Goal: Find specific page/section: Find specific page/section

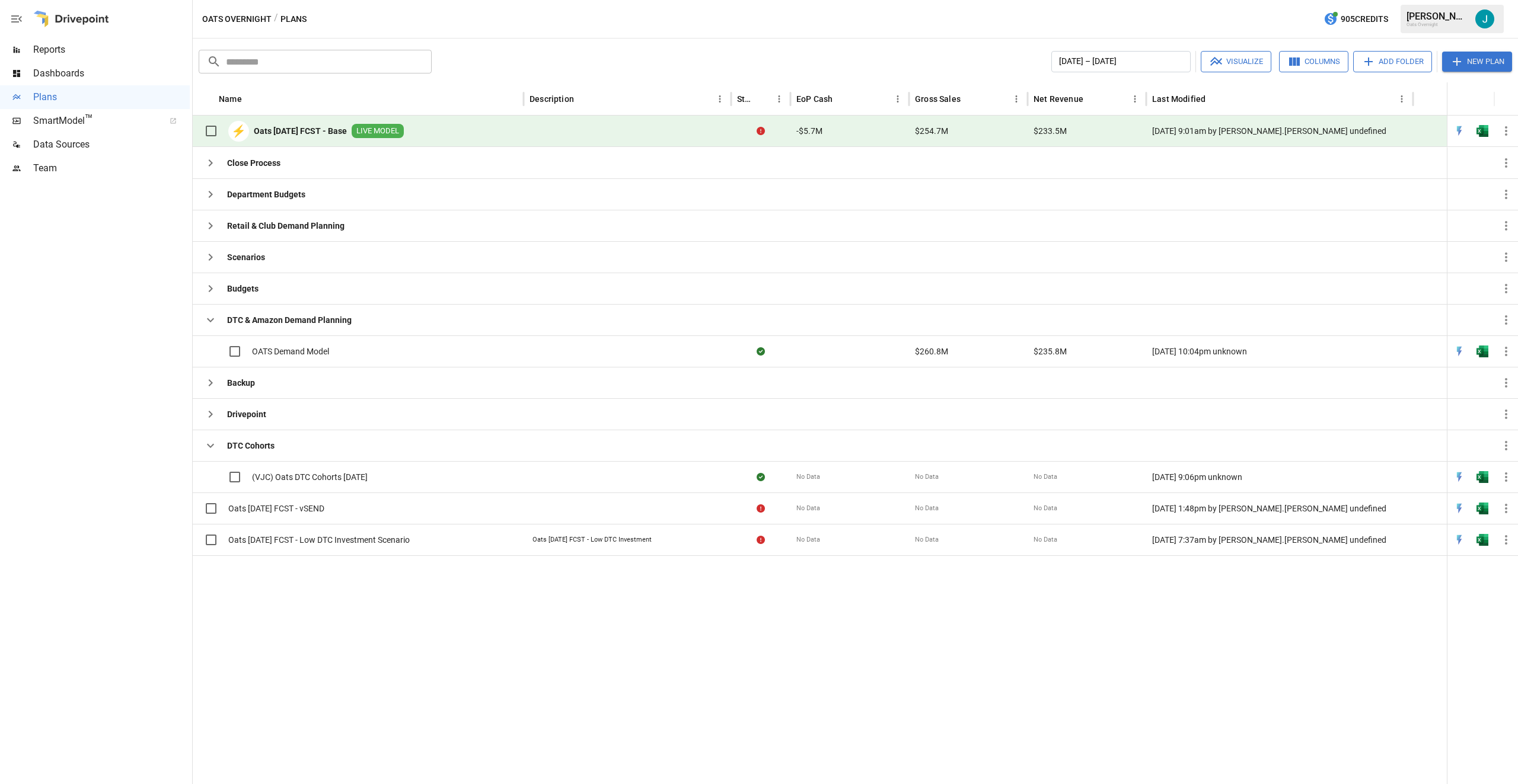
click at [331, 130] on b "Oats [DATE] FCST - Base" at bounding box center [300, 130] width 93 height 12
click at [213, 308] on button "button" at bounding box center [210, 319] width 24 height 24
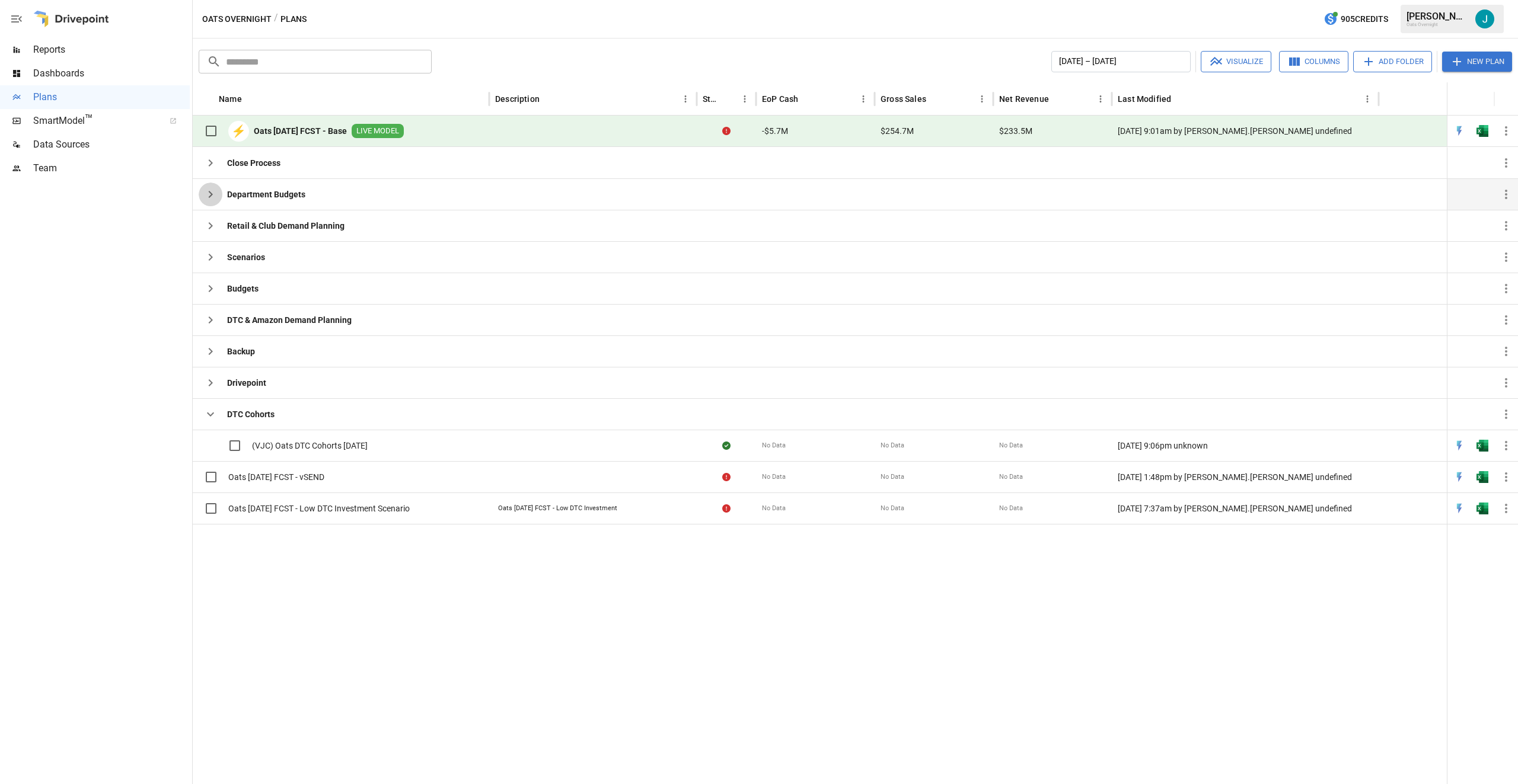
click at [211, 195] on icon "button" at bounding box center [210, 194] width 4 height 7
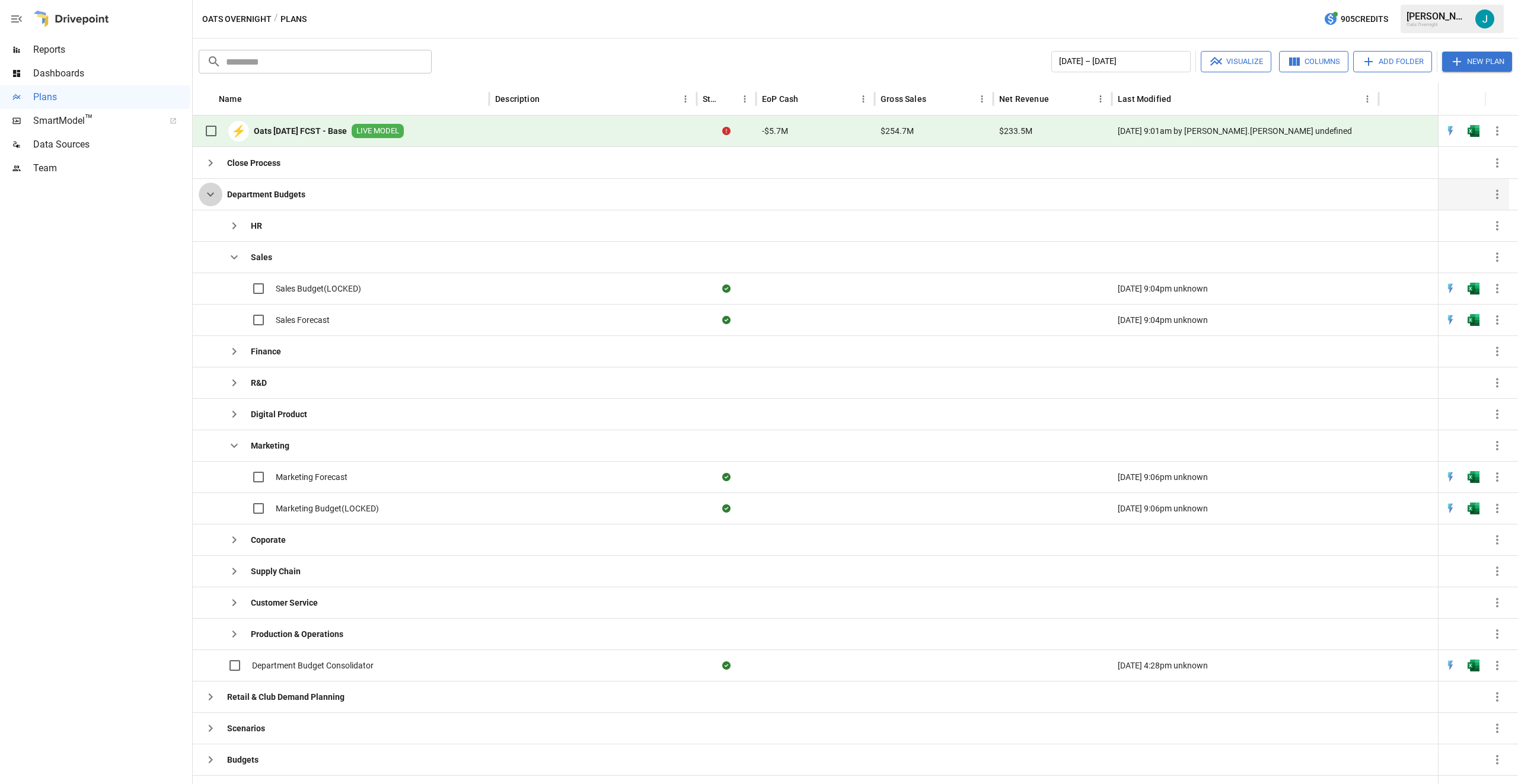
click at [210, 195] on icon "button" at bounding box center [210, 194] width 14 height 14
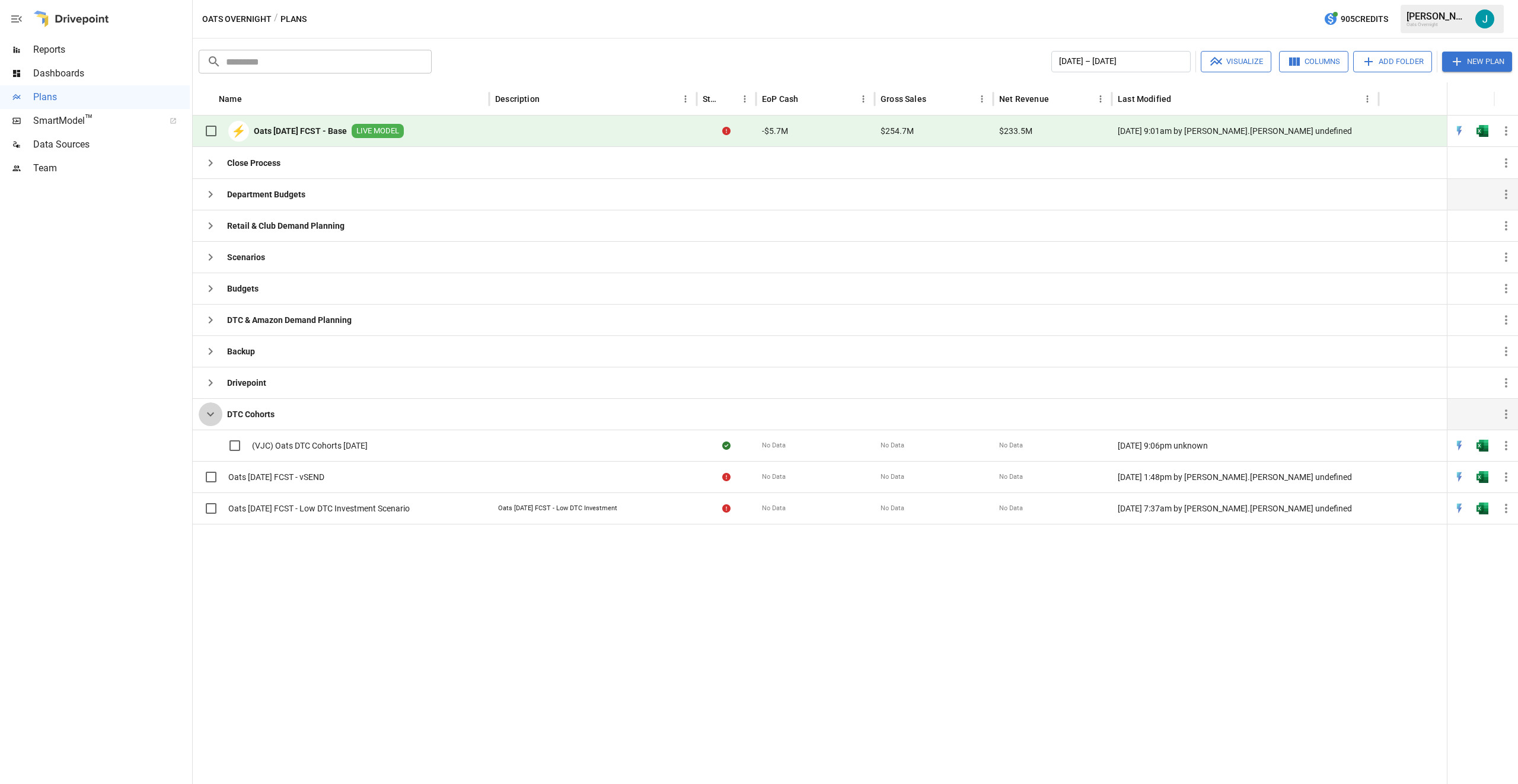
click at [202, 411] on button "button" at bounding box center [210, 414] width 24 height 24
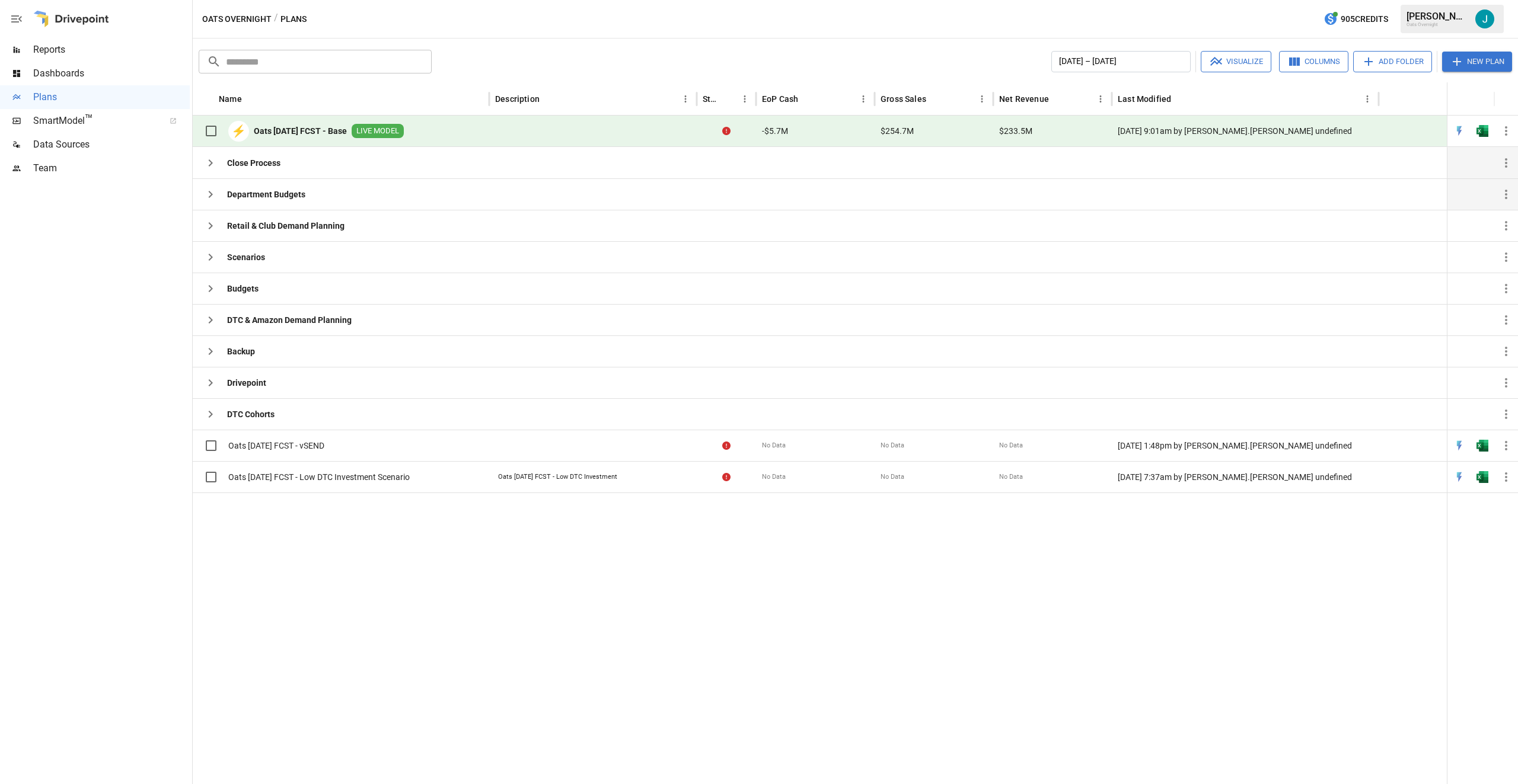
click at [216, 169] on icon "button" at bounding box center [210, 162] width 14 height 14
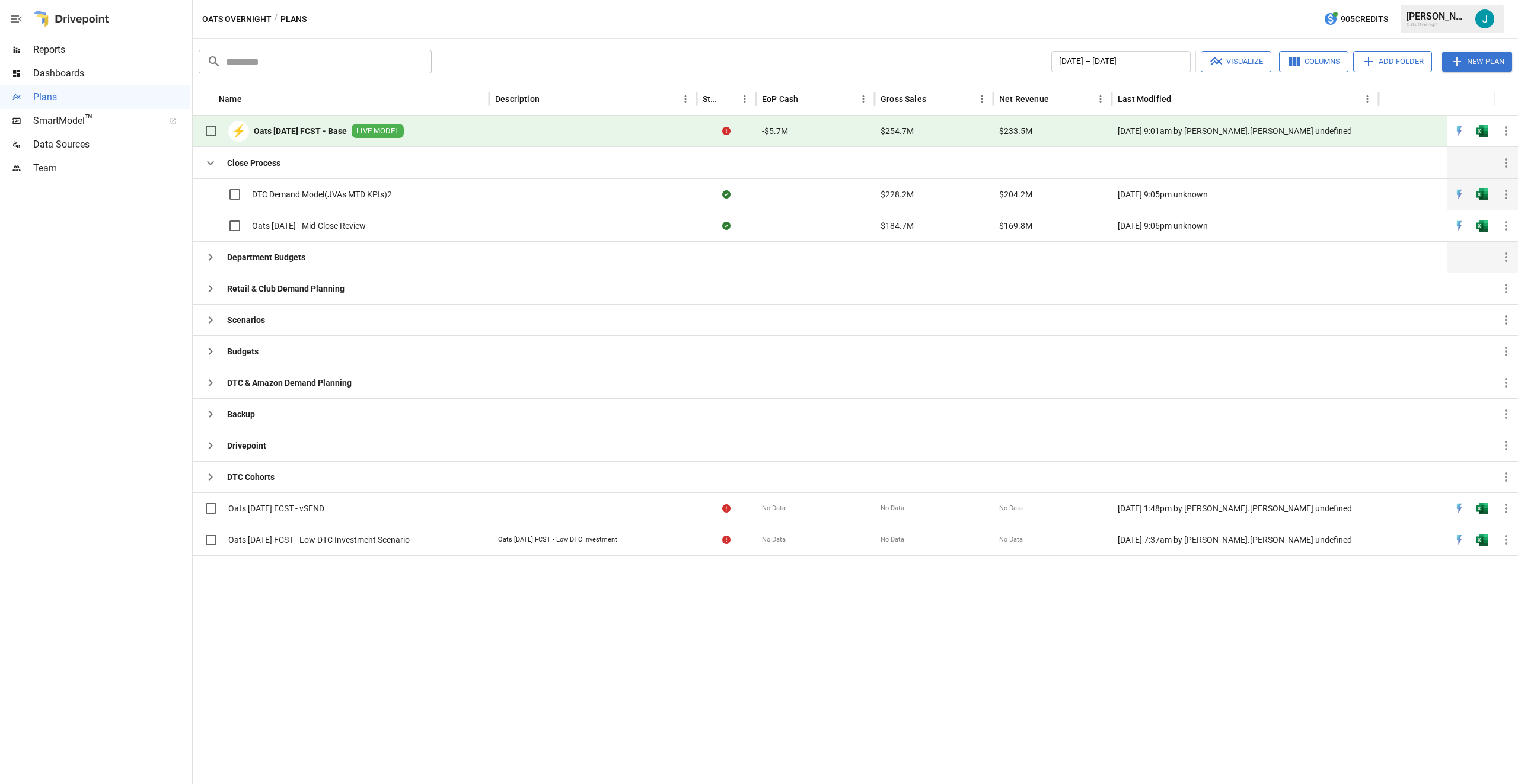
click at [368, 196] on span "DTC Demand Model(JVAs MTD KPIs)2" at bounding box center [322, 194] width 140 height 12
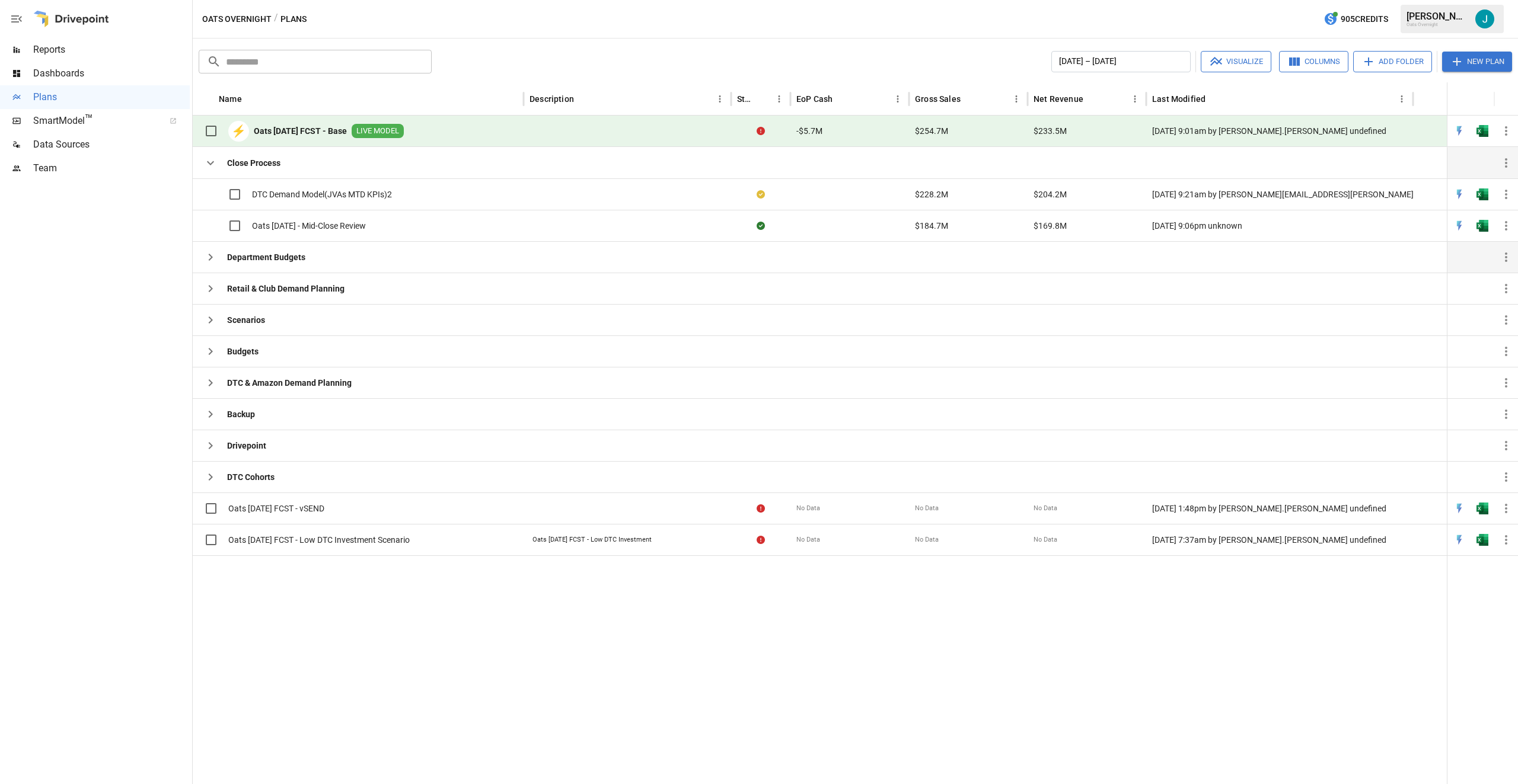
click at [393, 127] on span "LIVE MODEL" at bounding box center [377, 131] width 52 height 11
click at [306, 131] on b "Oats [DATE] FCST - Base" at bounding box center [300, 130] width 93 height 12
